Goal: Navigation & Orientation: Understand site structure

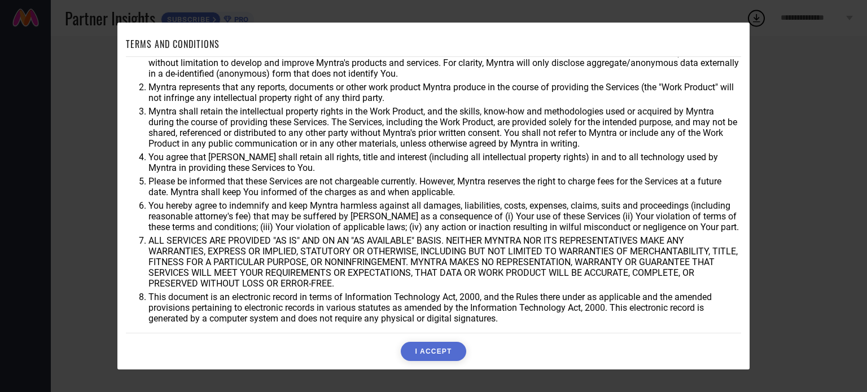
scroll to position [33, 0]
click at [436, 346] on button "I ACCEPT" at bounding box center [433, 351] width 65 height 19
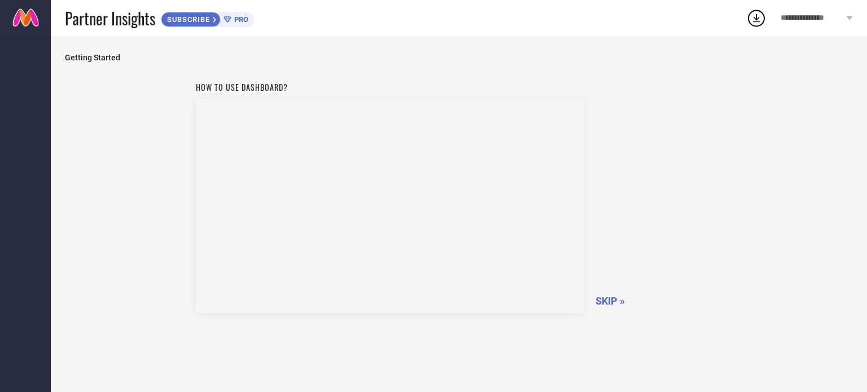
click at [604, 239] on div "How to use dashboard? SKIP »" at bounding box center [459, 195] width 527 height 239
click at [615, 300] on span "SKIP »" at bounding box center [610, 301] width 29 height 12
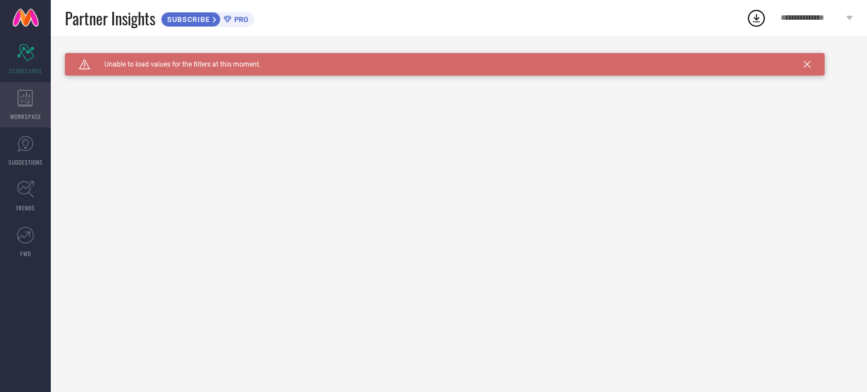
click at [36, 108] on div "WORKSPACE" at bounding box center [25, 104] width 51 height 45
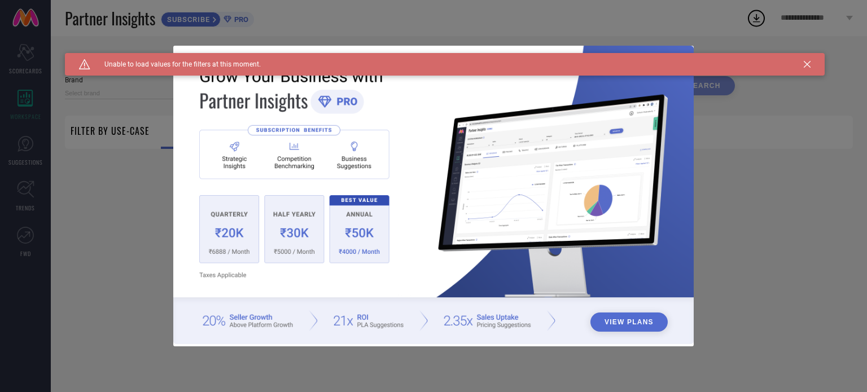
type input "1 STOP FASHION"
type input "All"
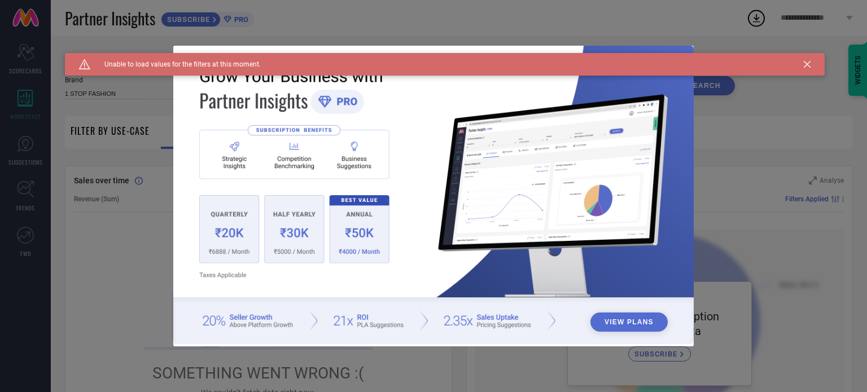
click at [32, 146] on div "View Plans" at bounding box center [433, 196] width 867 height 392
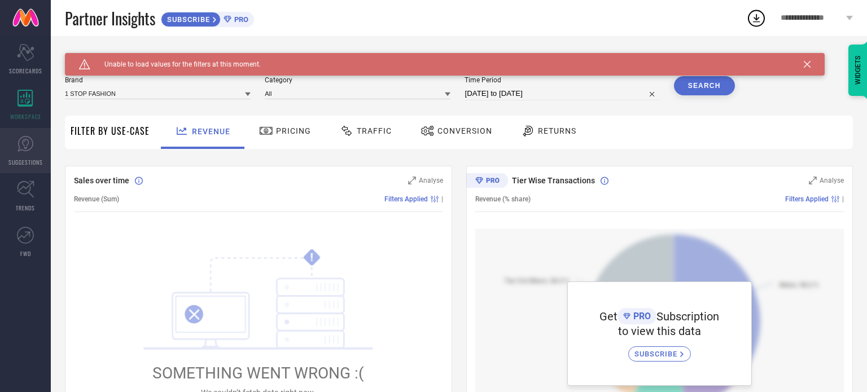
click at [30, 160] on span "SUGGESTIONS" at bounding box center [25, 162] width 34 height 8
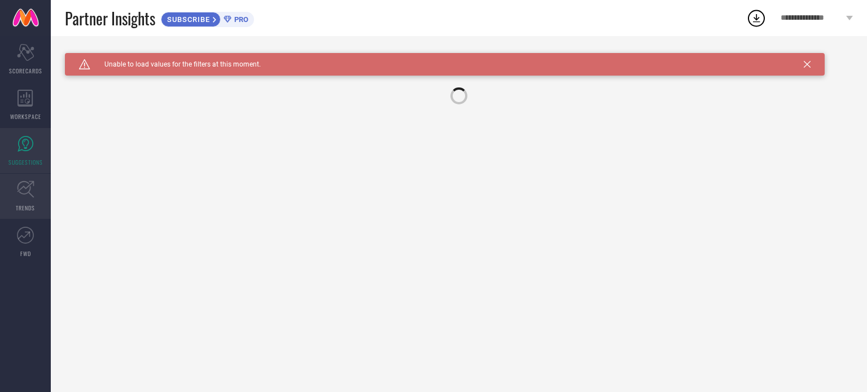
click at [30, 189] on icon at bounding box center [25, 189] width 17 height 17
